Goal: Navigation & Orientation: Find specific page/section

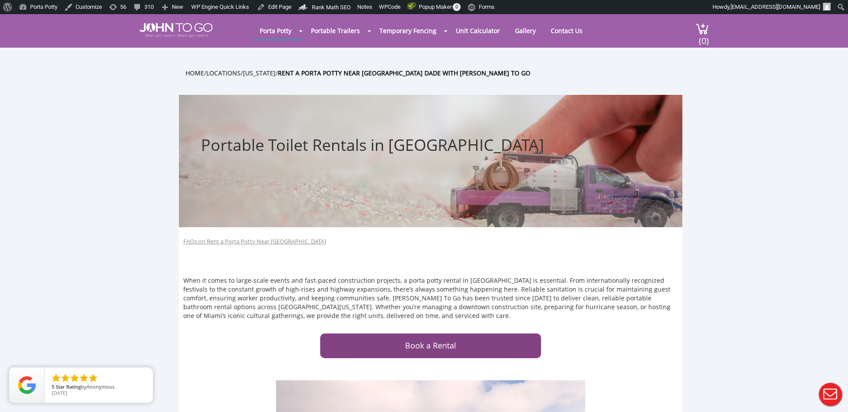
click at [408, 146] on div at bounding box center [424, 206] width 848 height 412
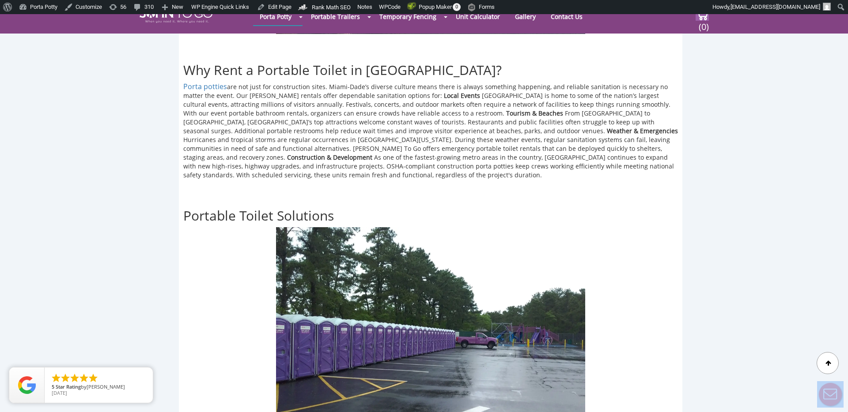
scroll to position [527, 0]
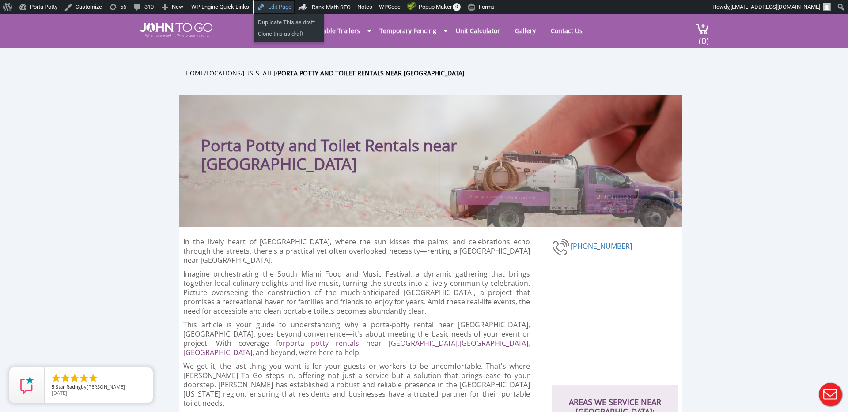
click at [289, 8] on link "Edit Page" at bounding box center [273, 7] width 41 height 14
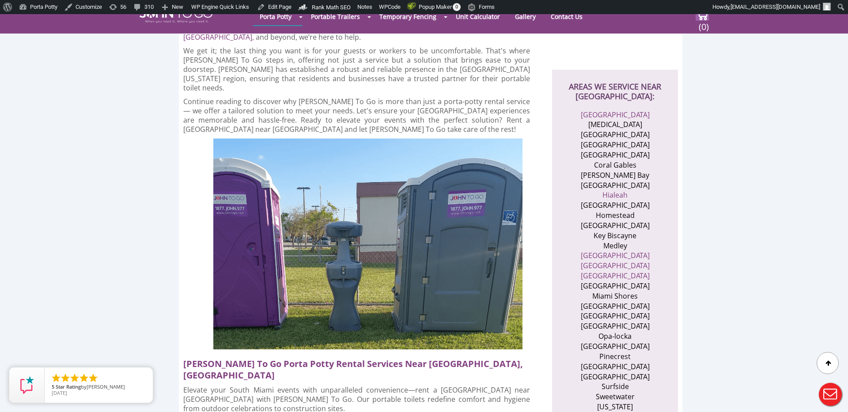
scroll to position [300, 0]
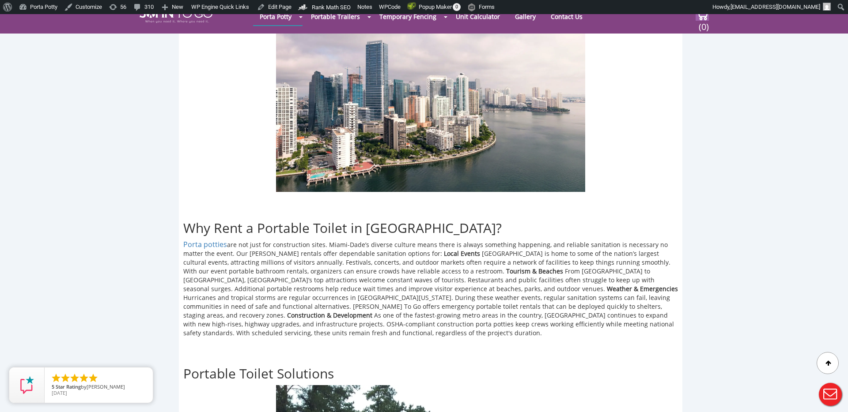
click at [450, 72] on img at bounding box center [430, 87] width 309 height 207
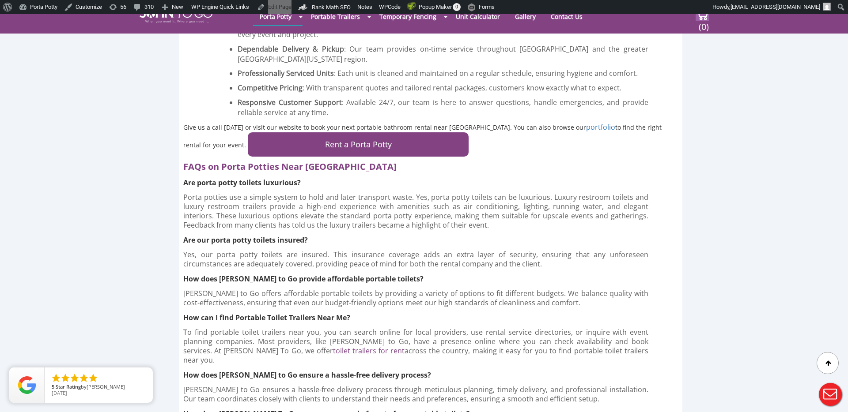
scroll to position [1908, 0]
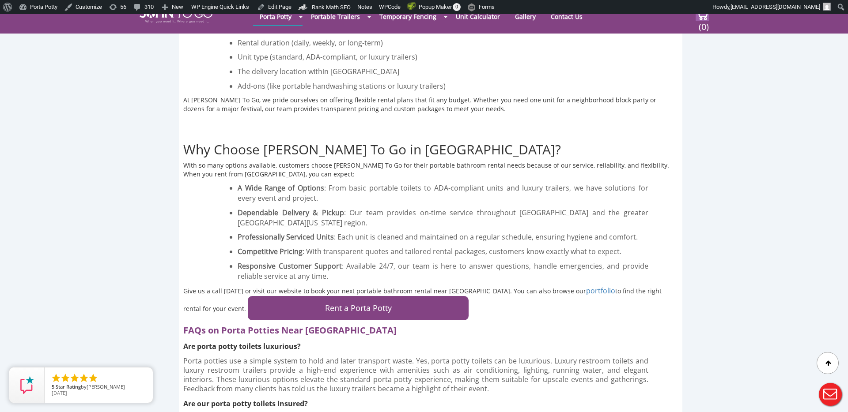
click at [191, 320] on h2 "FAQs on Porta Potties Near Miami Dade" at bounding box center [420, 328] width 475 height 16
copy h2 "FAQs"
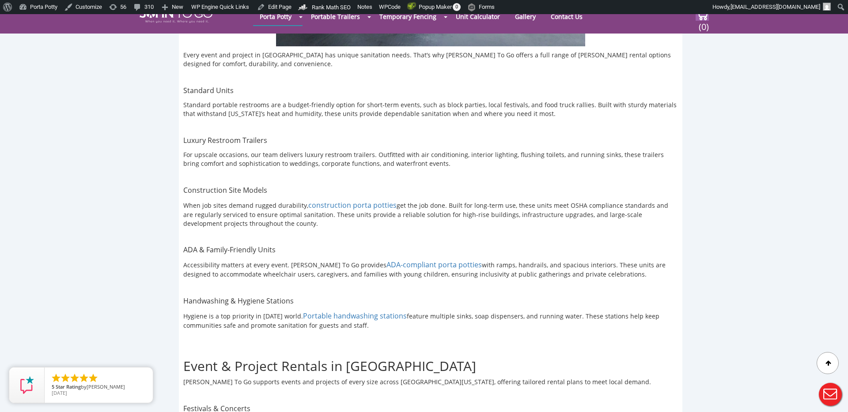
scroll to position [773, 0]
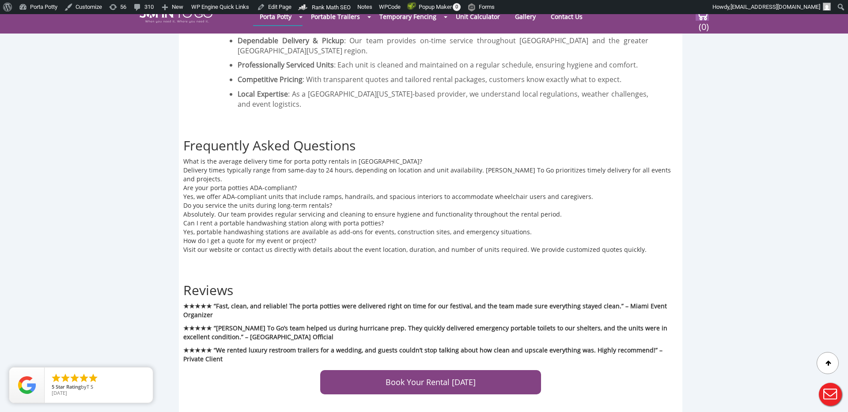
scroll to position [2104, 0]
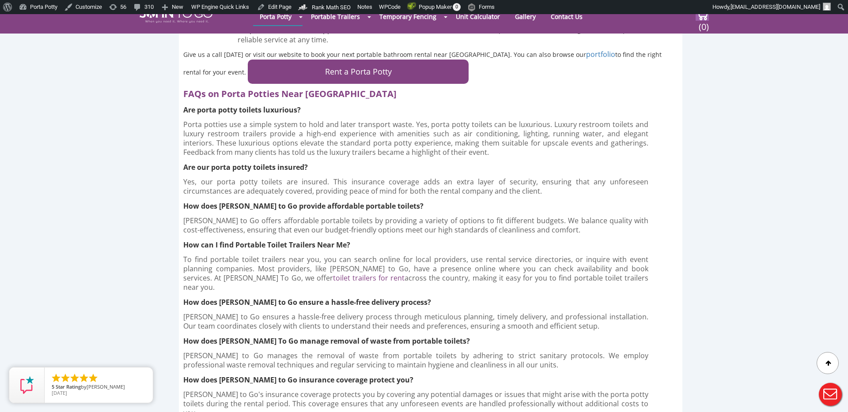
scroll to position [3834, 0]
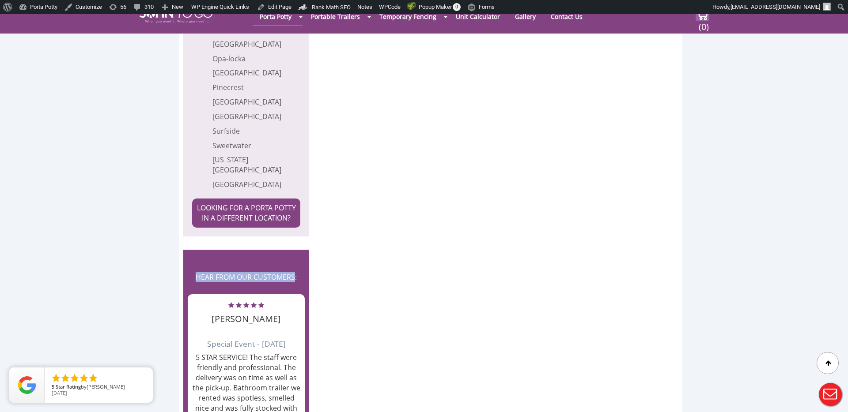
drag, startPoint x: 294, startPoint y: 212, endPoint x: 194, endPoint y: 212, distance: 100.7
click at [194, 263] on h2 "HEAR FROM OUR CUSTOMERS:" at bounding box center [246, 276] width 117 height 27
copy h2 "HEAR FROM OUR CUSTOMERS"
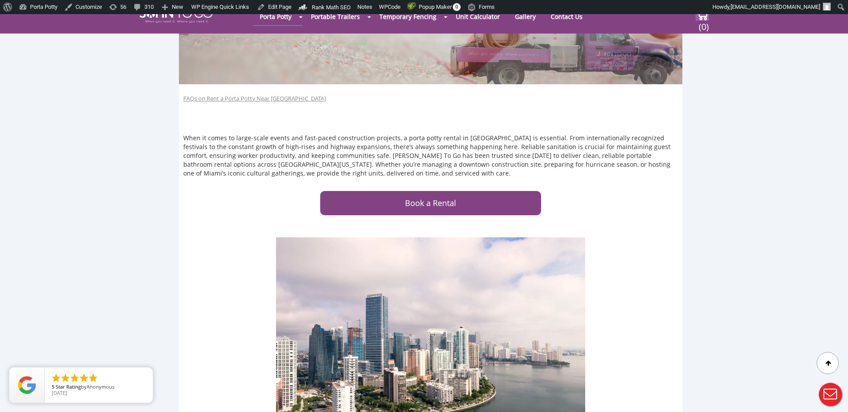
scroll to position [0, 0]
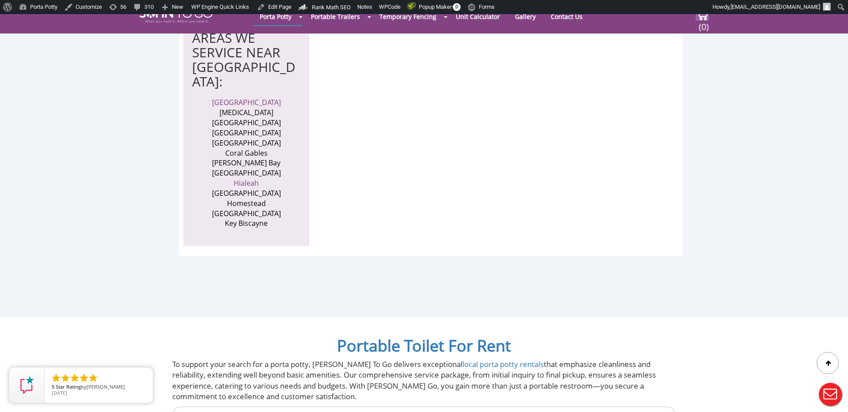
scroll to position [3005, 0]
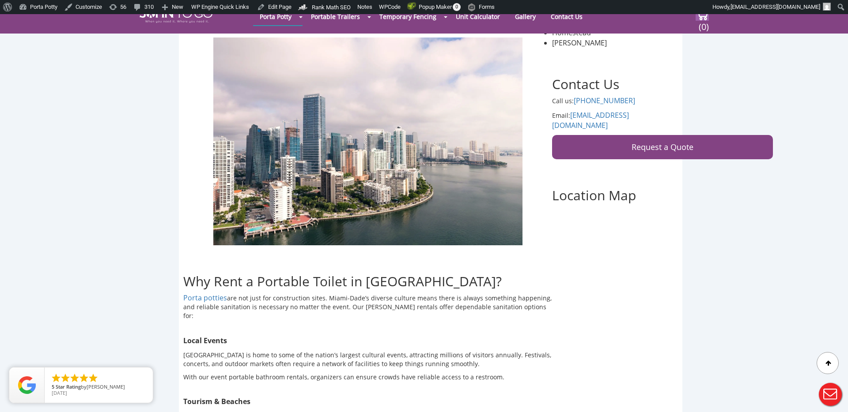
scroll to position [275, 0]
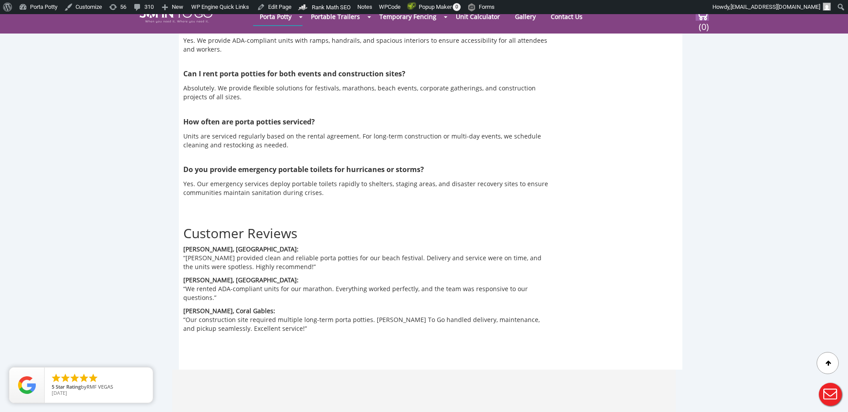
scroll to position [2818, 0]
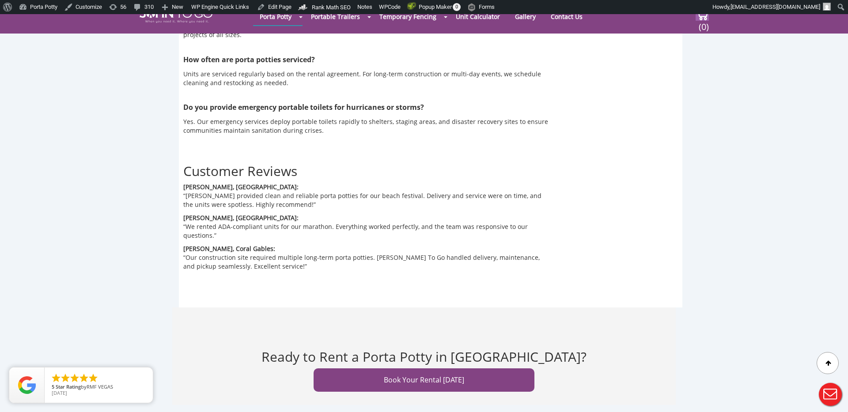
click at [321, 192] on p "“John To Go provided clean and reliable porta potties for our beach festival. D…" at bounding box center [367, 201] width 369 height 18
click at [273, 145] on div "Customer Reviews Maria S., Miami: “John To Go provided clean and reliable porta…" at bounding box center [367, 207] width 369 height 127
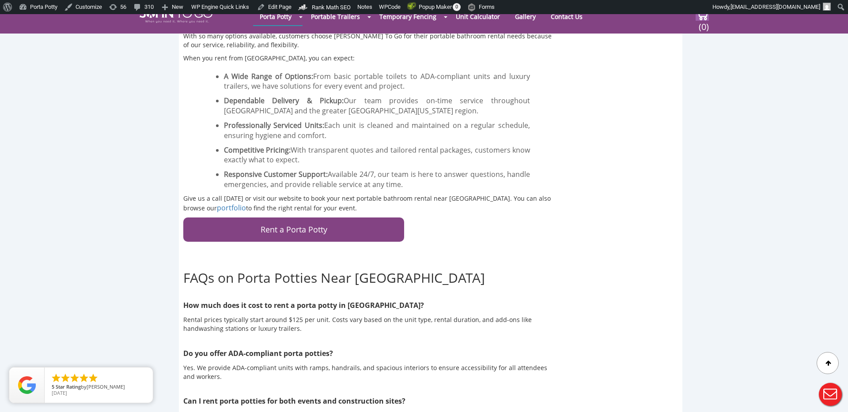
scroll to position [2400, 0]
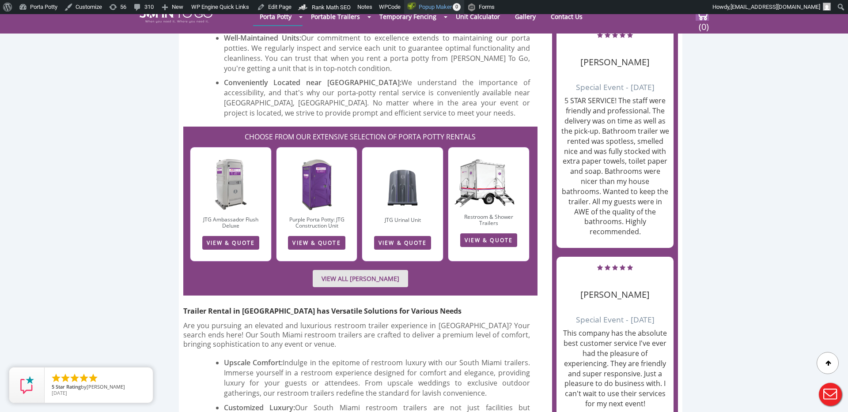
scroll to position [772, 0]
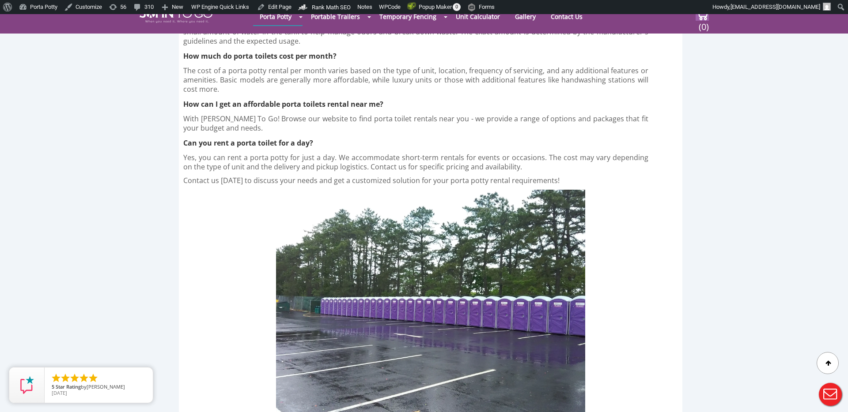
scroll to position [2956, 0]
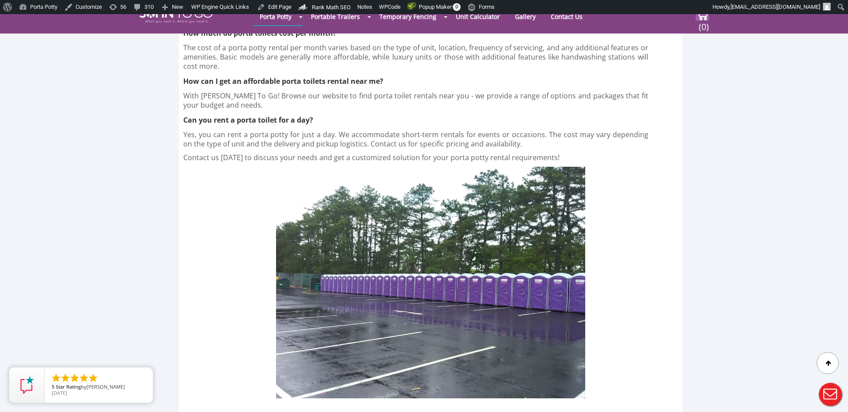
click at [519, 167] on img at bounding box center [430, 283] width 309 height 232
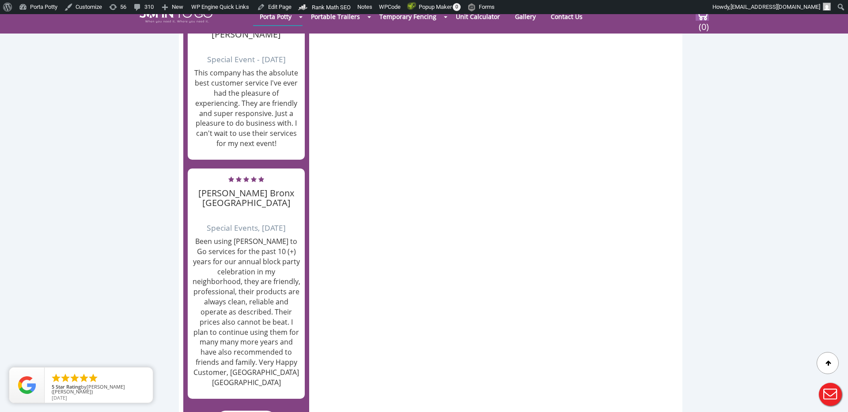
scroll to position [4277, 0]
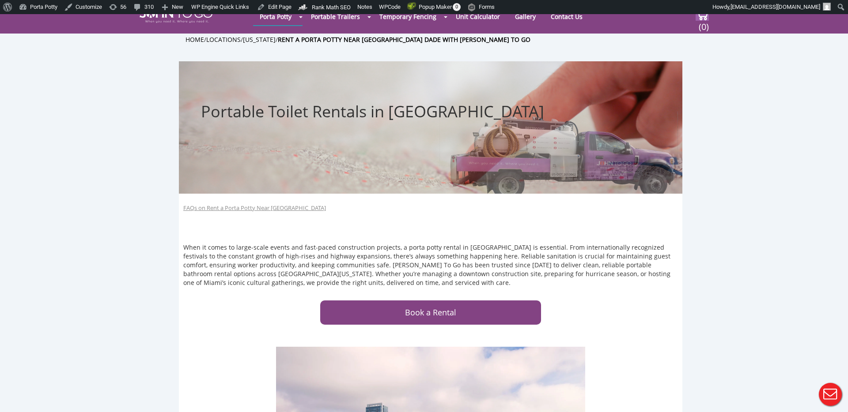
scroll to position [132, 0]
